Goal: Browse casually

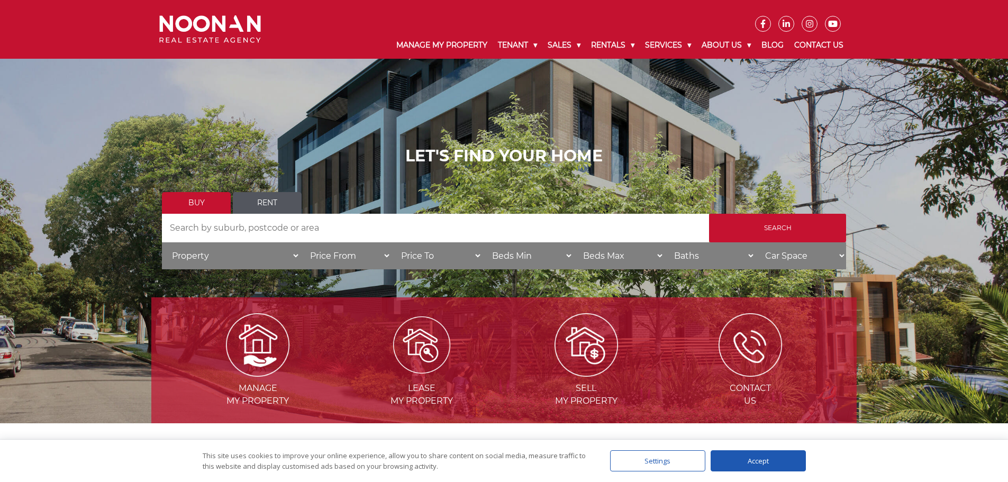
scroll to position [106, 0]
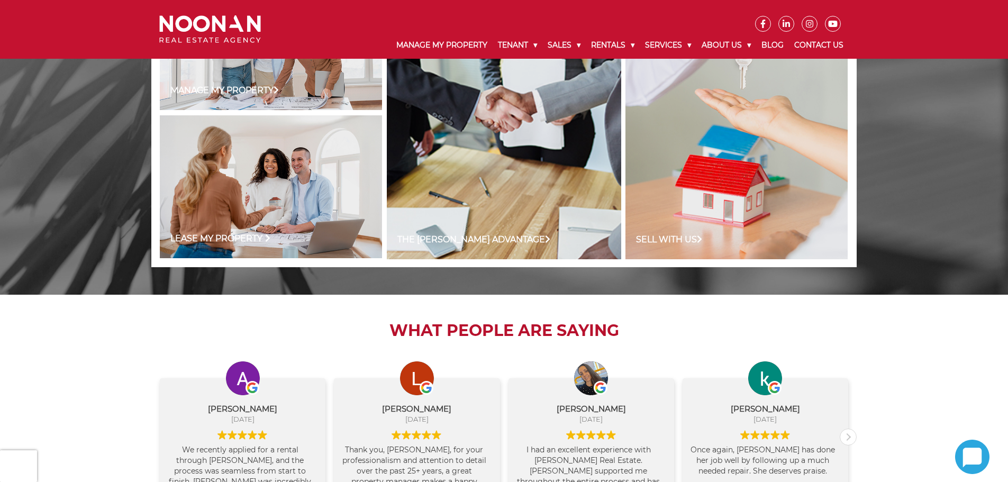
scroll to position [1092, 0]
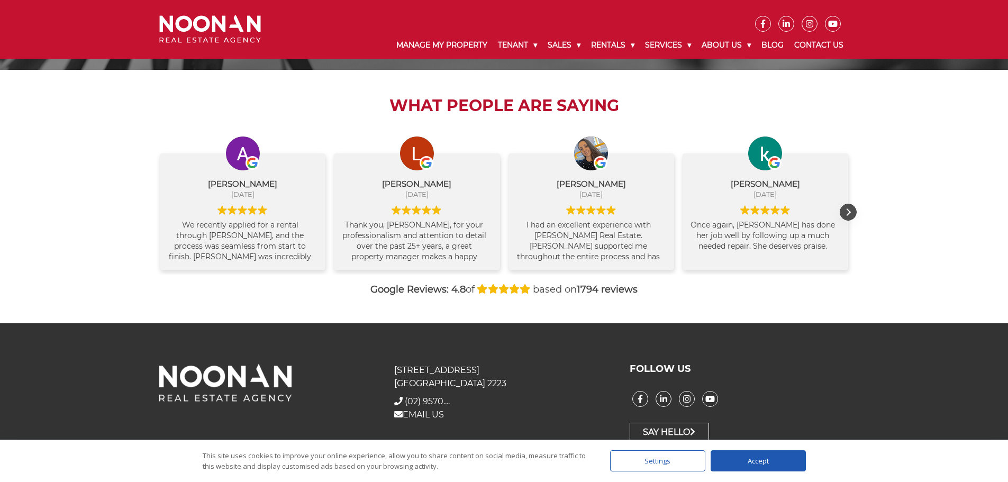
click at [855, 215] on div "Next review" at bounding box center [848, 212] width 16 height 16
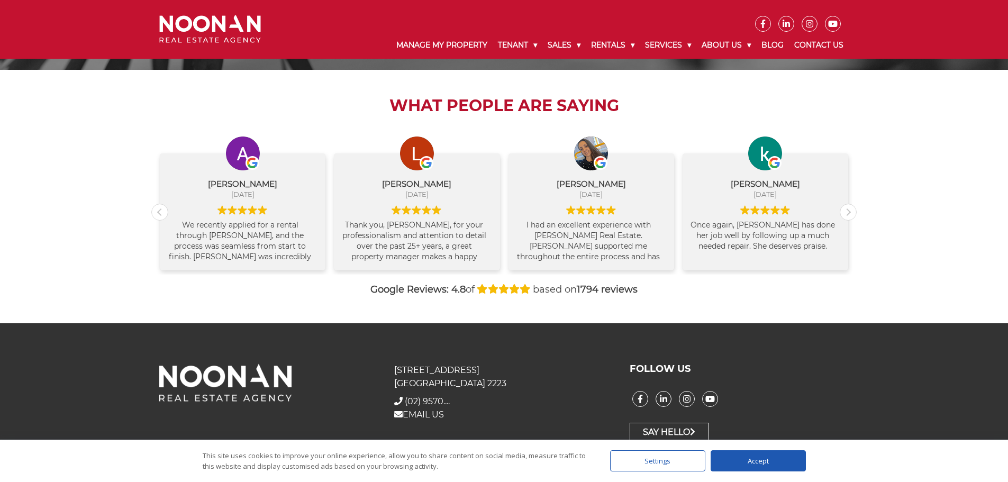
click at [590, 285] on strong "1794 reviews" at bounding box center [607, 290] width 61 height 12
